Goal: Information Seeking & Learning: Learn about a topic

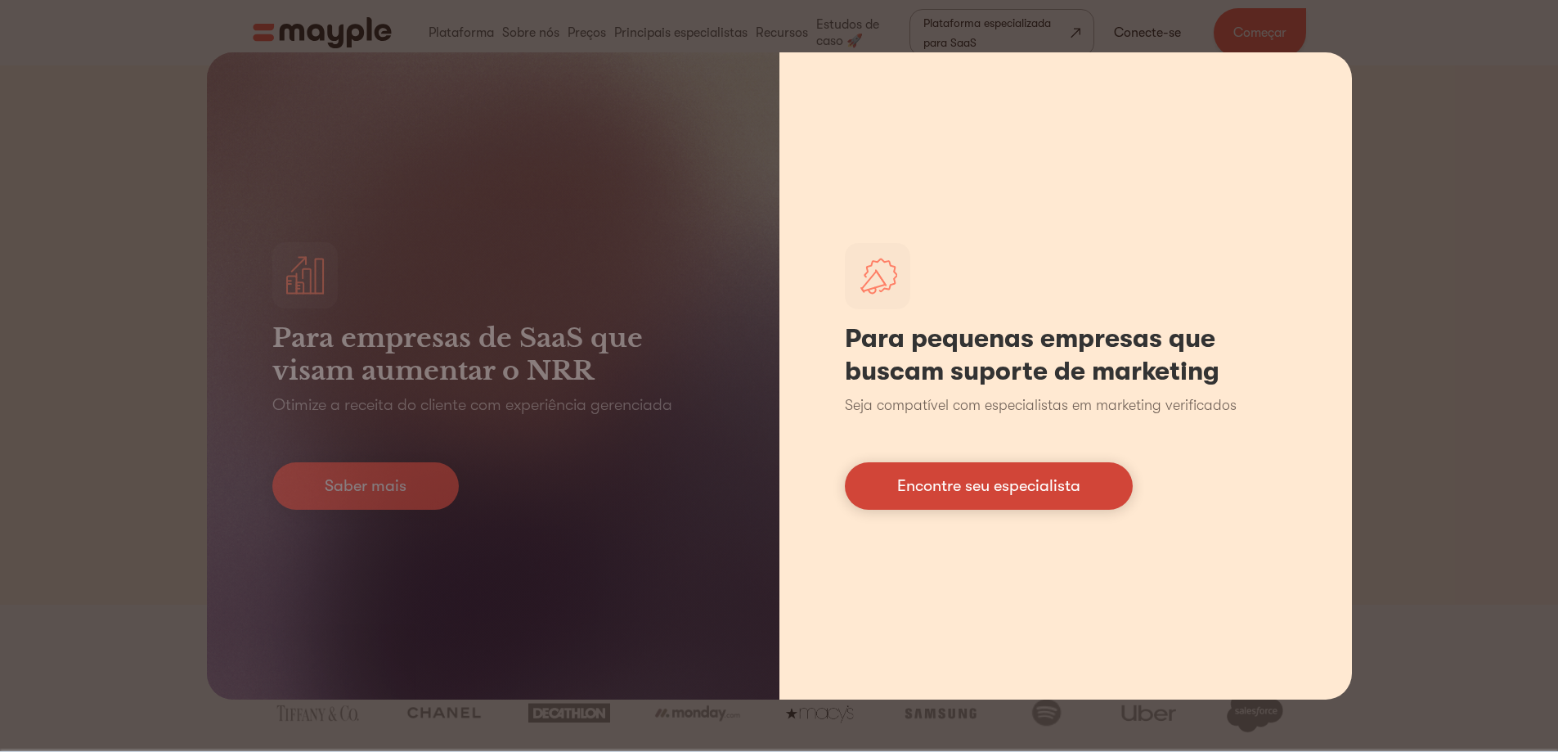
click at [892, 487] on link "Encontre seu especialista" at bounding box center [989, 485] width 288 height 47
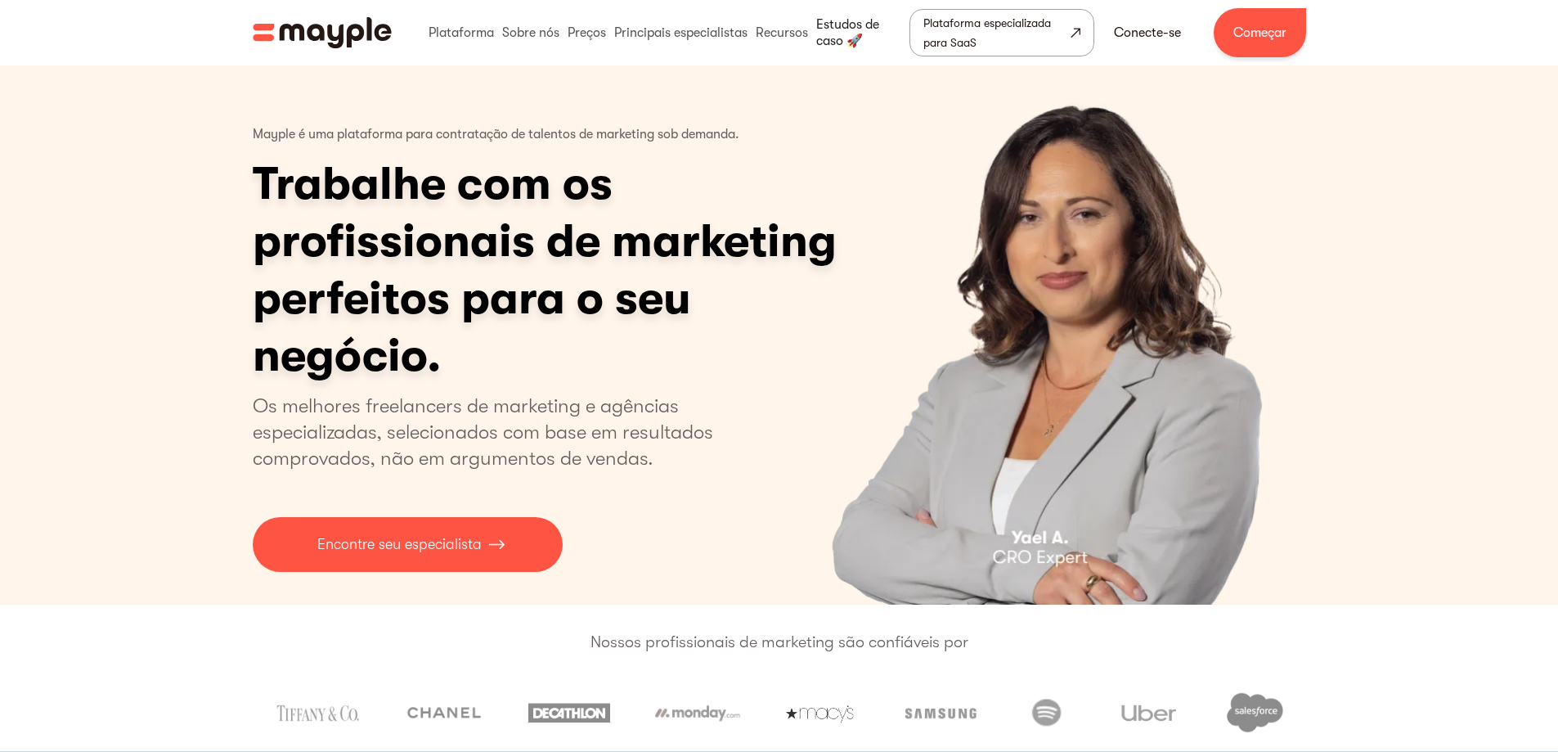
click at [861, 20] on link at bounding box center [861, 33] width 98 height 52
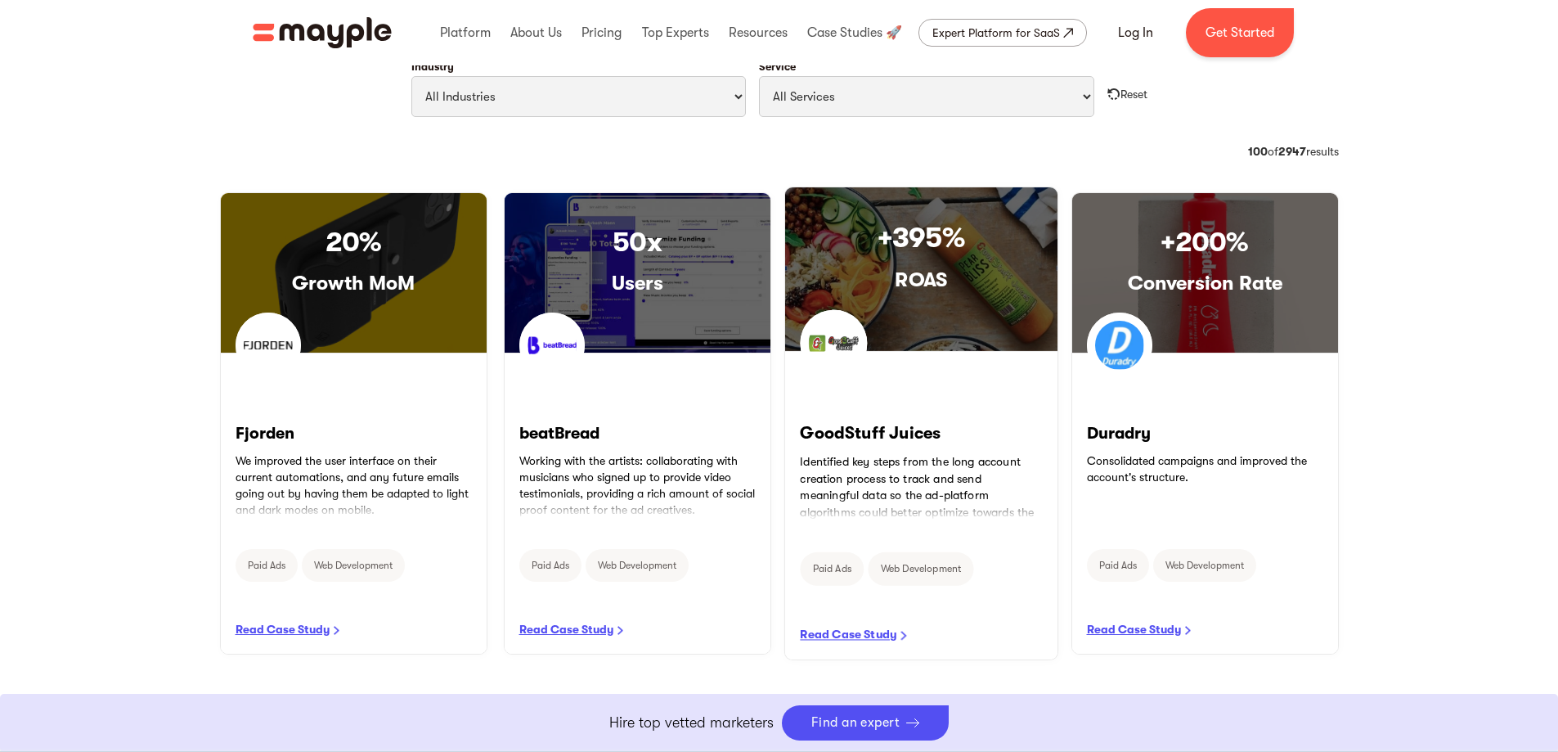
scroll to position [823, 0]
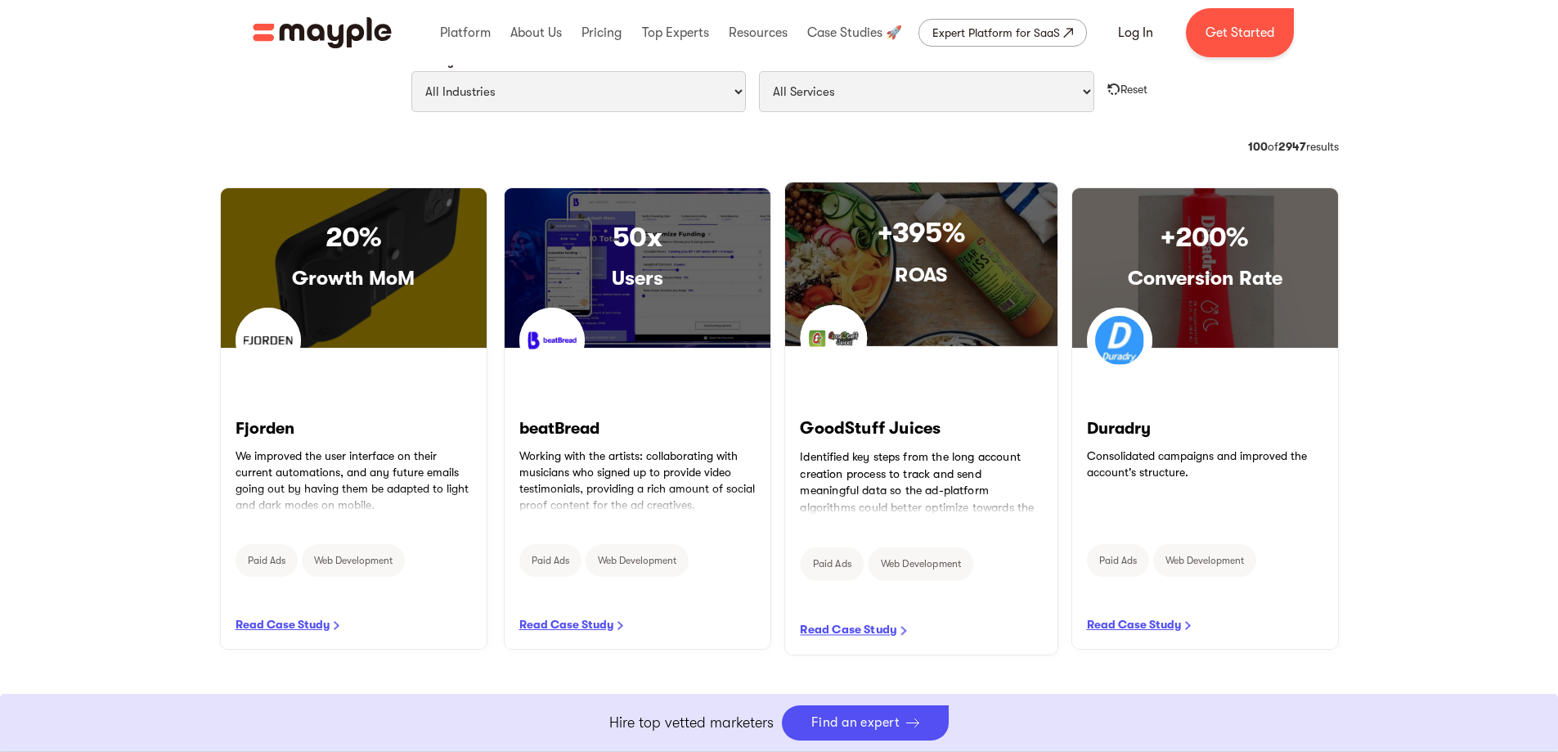
click at [944, 330] on div "+395% ROAS" at bounding box center [920, 264] width 272 height 164
click at [847, 624] on link "READ CASE STUDY" at bounding box center [920, 500] width 272 height 307
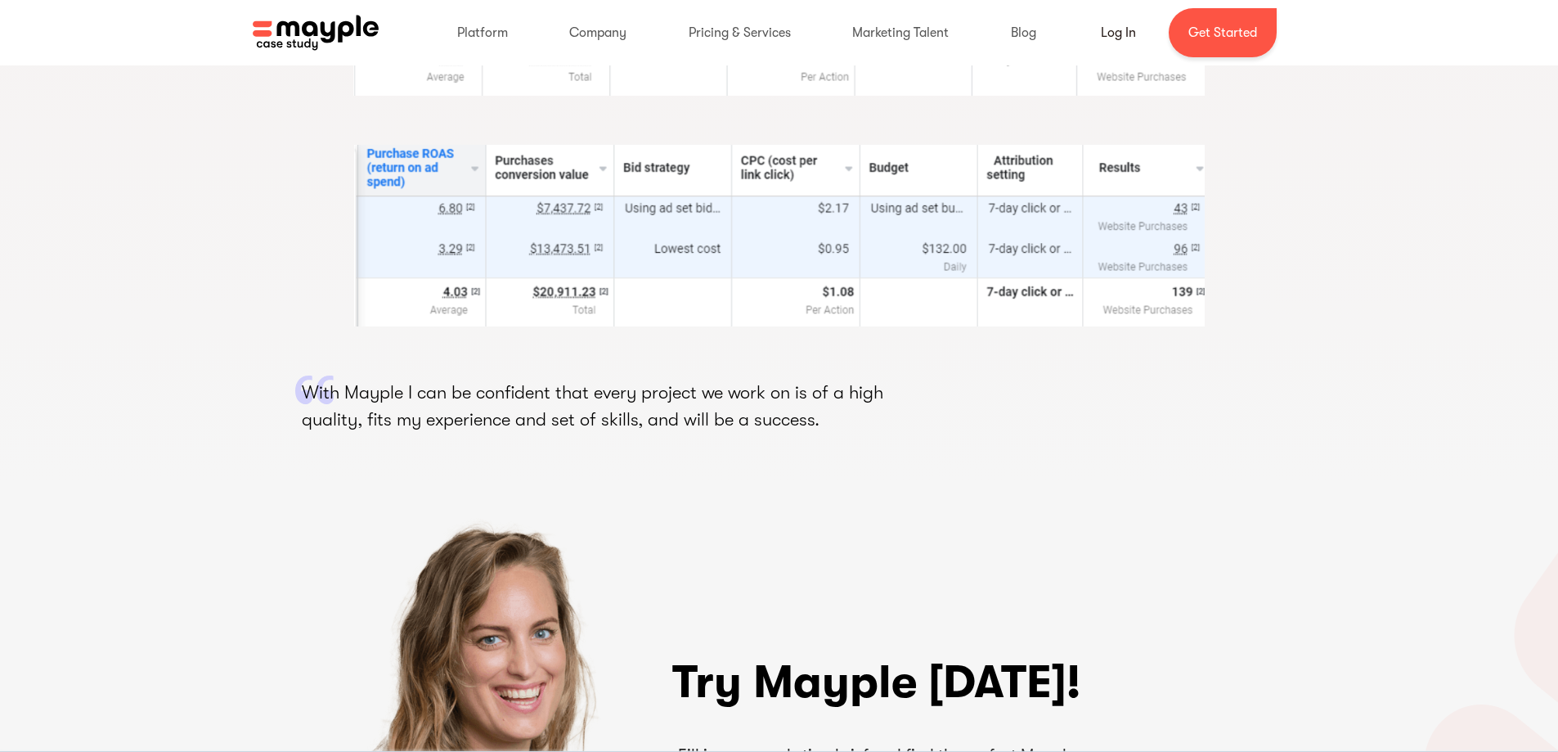
scroll to position [3489, 0]
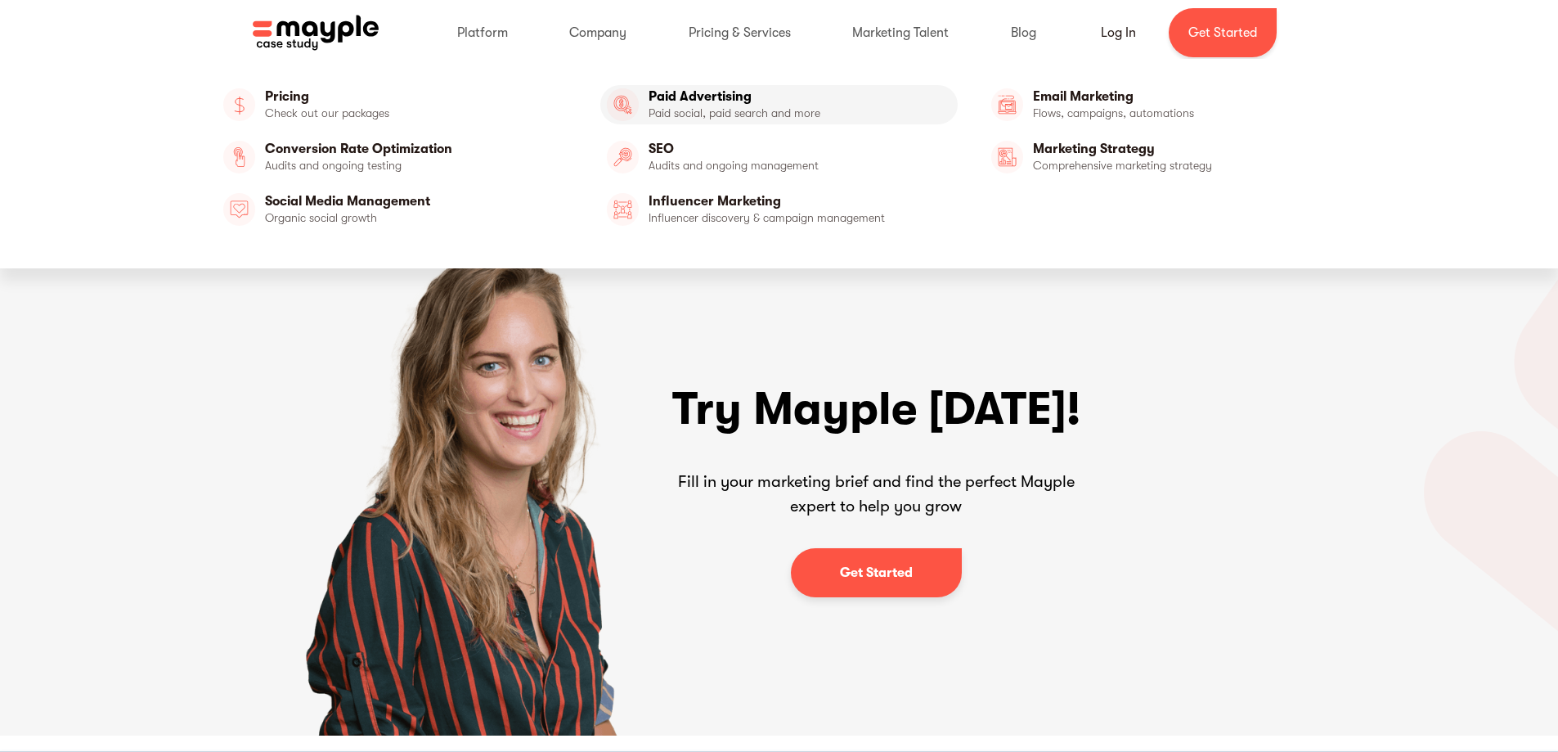
click at [718, 111] on link at bounding box center [778, 104] width 357 height 39
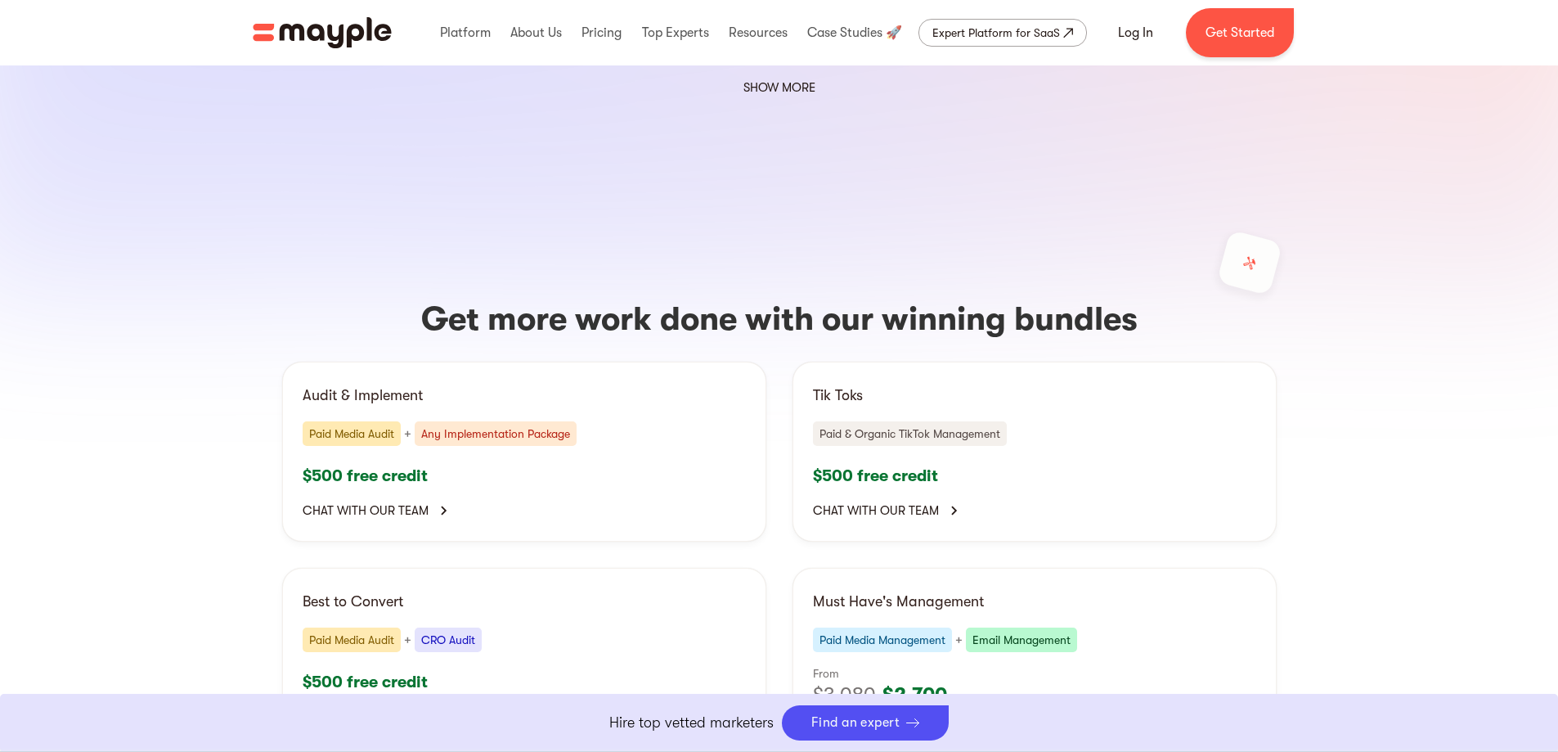
scroll to position [3326, 0]
